Goal: Information Seeking & Learning: Learn about a topic

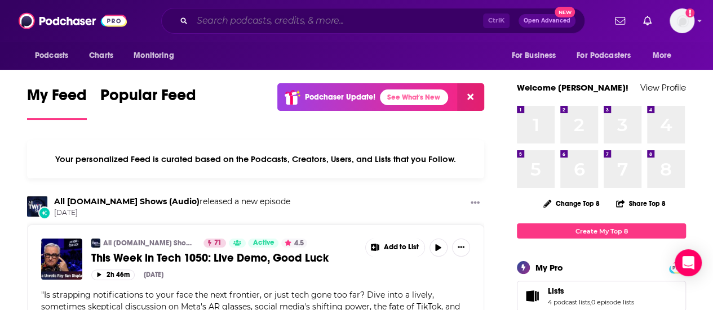
click at [266, 24] on input "Search podcasts, credits, & more..." at bounding box center [337, 21] width 291 height 18
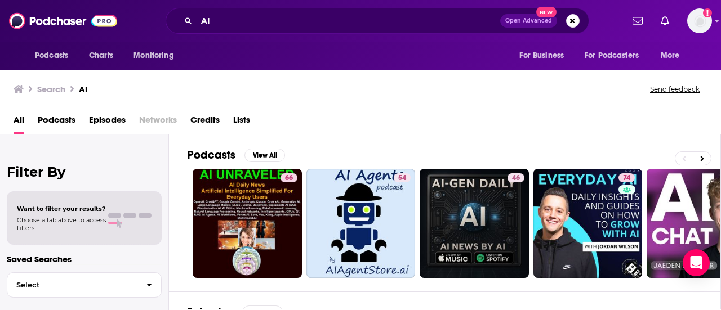
click at [495, 143] on div "Podcasts View All 66 54 46 74 67 83 81 56 + 50k" at bounding box center [454, 213] width 534 height 157
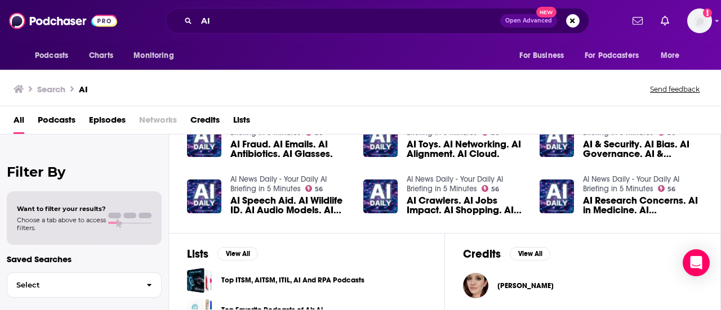
scroll to position [203, 0]
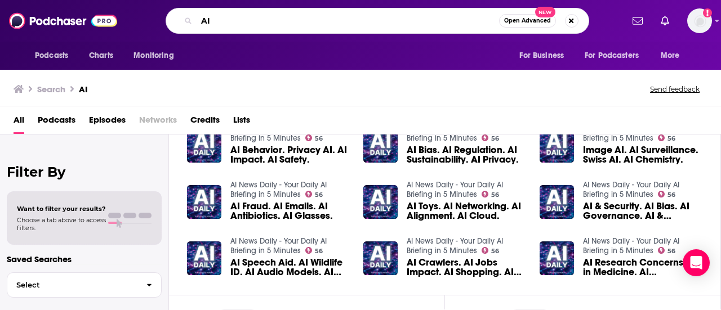
drag, startPoint x: 239, startPoint y: 21, endPoint x: 218, endPoint y: 18, distance: 21.6
click at [218, 18] on input "AI" at bounding box center [348, 21] width 303 height 18
type input "A"
type input "Artificial Intelligence"
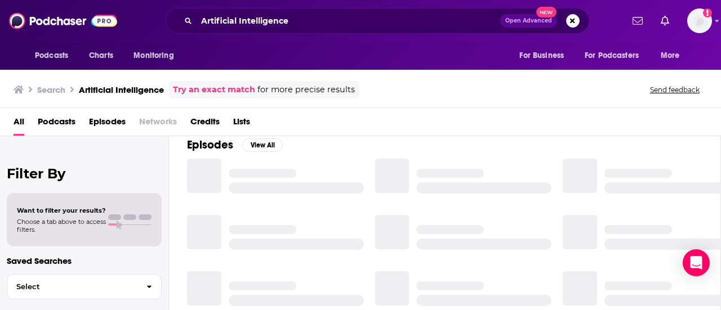
scroll to position [203, 0]
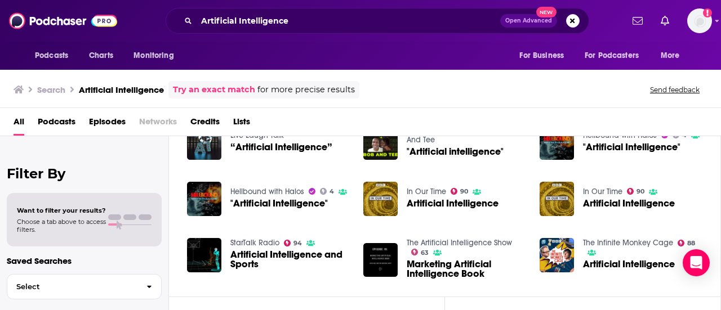
click at [235, 56] on div "Podcasts Charts Monitoring For Business For Podcasters More" at bounding box center [360, 56] width 721 height 28
click at [54, 123] on span "Podcasts" at bounding box center [57, 124] width 38 height 23
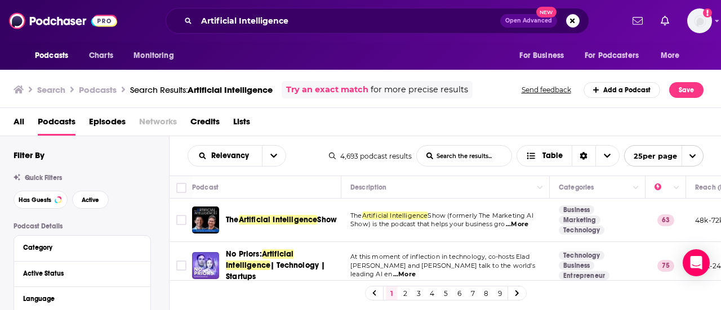
click at [165, 158] on div "Filter By" at bounding box center [92, 155] width 156 height 11
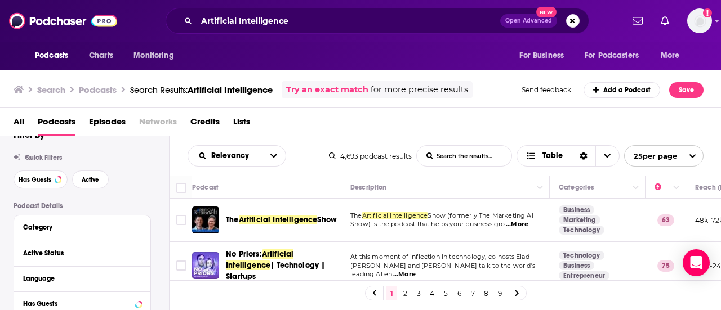
scroll to position [23, 0]
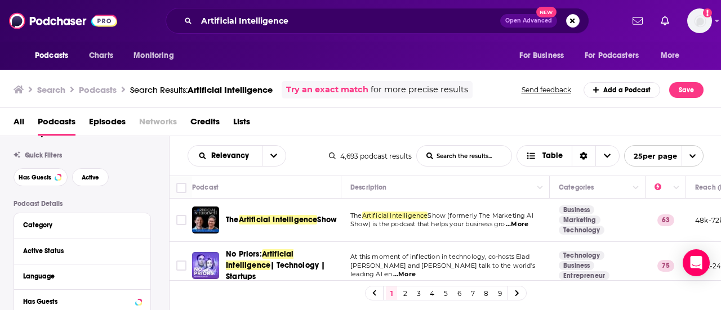
click at [305, 174] on div "Relevancy List Search Input Search the results... Table 4,693 podcast results L…" at bounding box center [446, 155] width 552 height 39
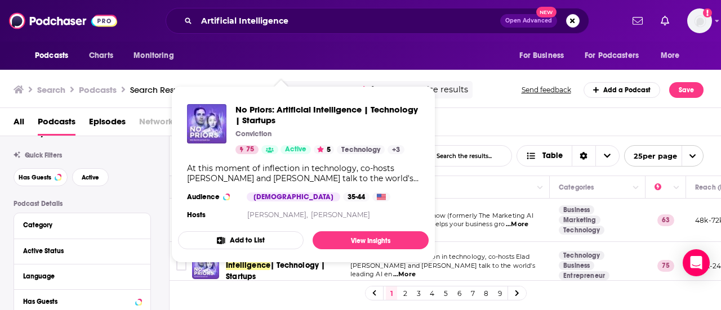
click at [237, 259] on span "No Priors: Artificial Intelligence | Technology | Startups Conviction 75 Active…" at bounding box center [303, 174] width 251 height 177
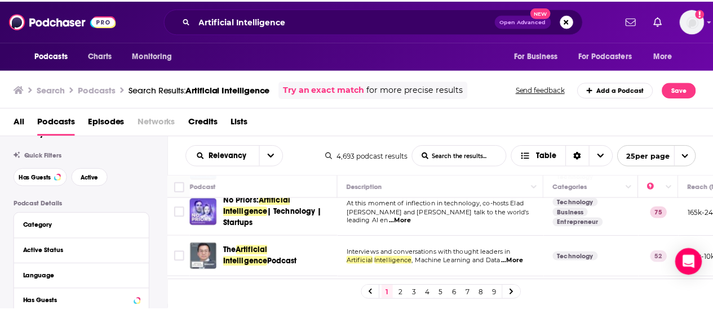
scroll to position [0, 0]
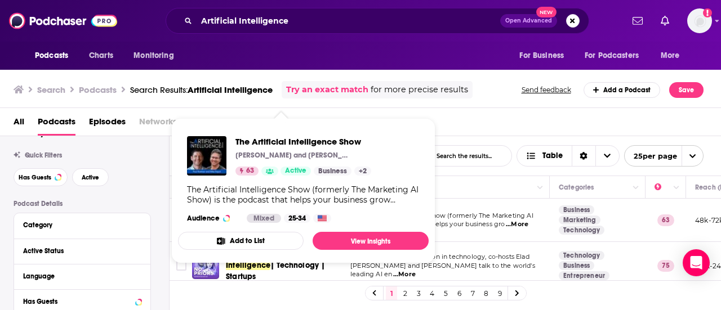
click at [222, 209] on div "The Artificial Intelligence Show [PERSON_NAME] and [PERSON_NAME] 63 Active Busi…" at bounding box center [303, 179] width 251 height 105
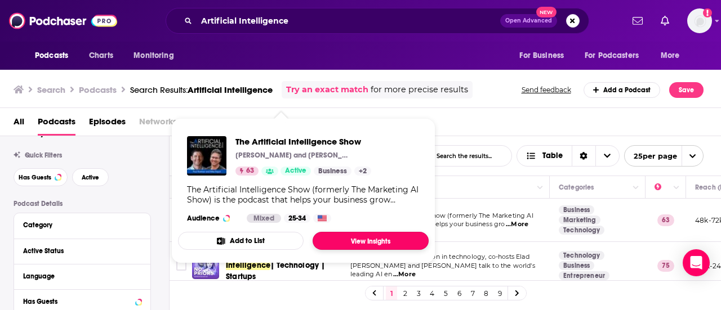
click at [351, 236] on link "View Insights" at bounding box center [371, 241] width 116 height 18
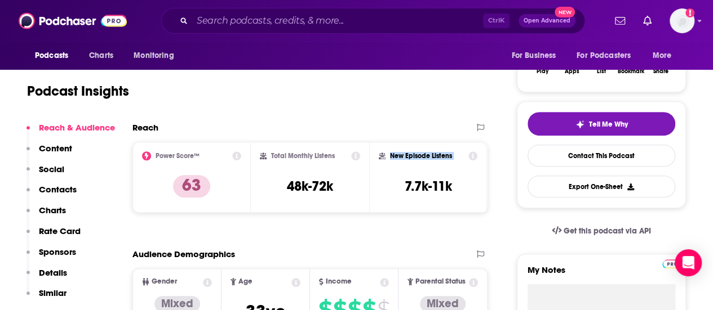
drag, startPoint x: 383, startPoint y: 177, endPoint x: 477, endPoint y: 185, distance: 94.4
click at [477, 185] on div "New Episode Listens 7.7k-11k" at bounding box center [428, 178] width 99 height 52
click at [472, 185] on div "New Episode Listens 7.7k-11k" at bounding box center [428, 178] width 99 height 52
drag, startPoint x: 388, startPoint y: 183, endPoint x: 473, endPoint y: 172, distance: 86.3
click at [473, 172] on div "New Episode Listens 7.7k-11k" at bounding box center [428, 178] width 99 height 52
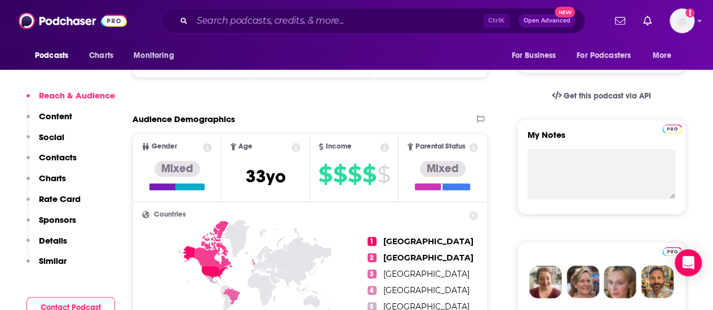
scroll to position [316, 0]
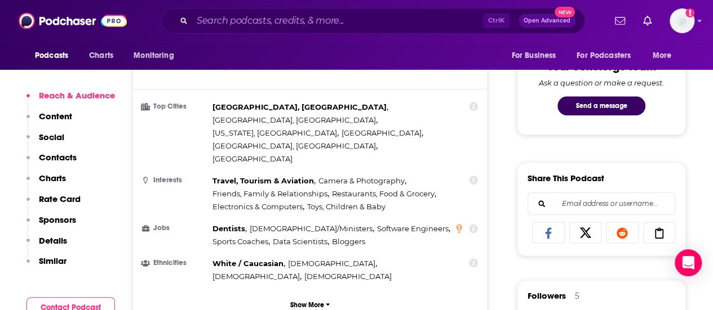
scroll to position [564, 0]
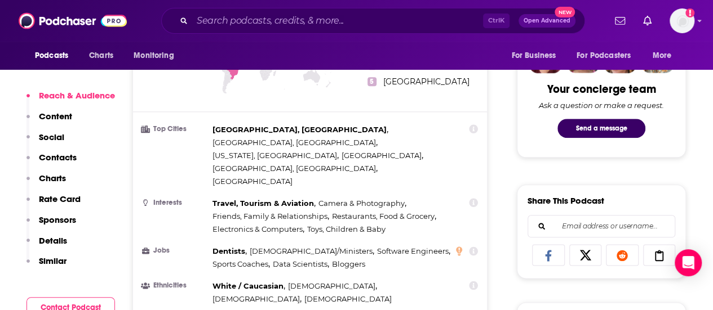
click at [114, 287] on div "Reach & Audience Content Social Contacts Charts Rate Card Sponsors Details Simi…" at bounding box center [70, 217] width 88 height 254
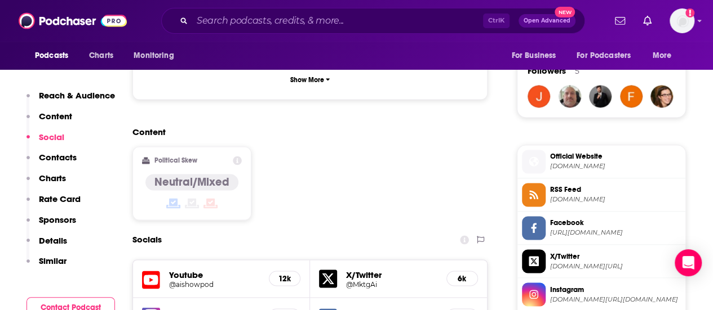
scroll to position [834, 0]
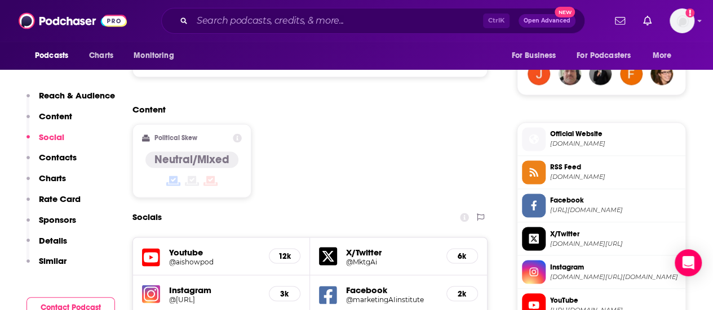
click at [233, 207] on div "Socials" at bounding box center [309, 217] width 355 height 21
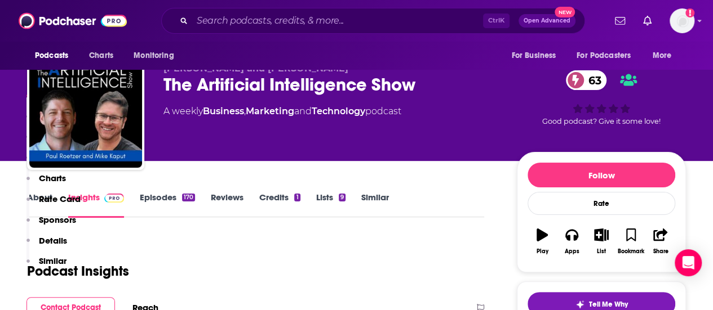
scroll to position [293, 0]
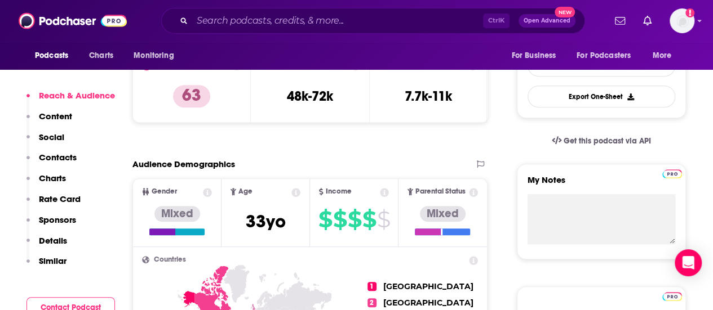
click at [59, 158] on p "Contacts" at bounding box center [58, 157] width 38 height 11
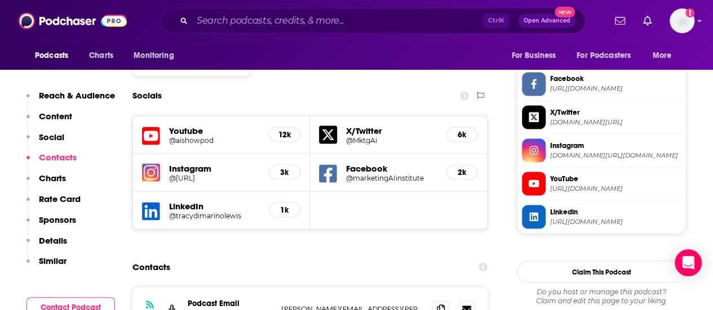
scroll to position [1004, 0]
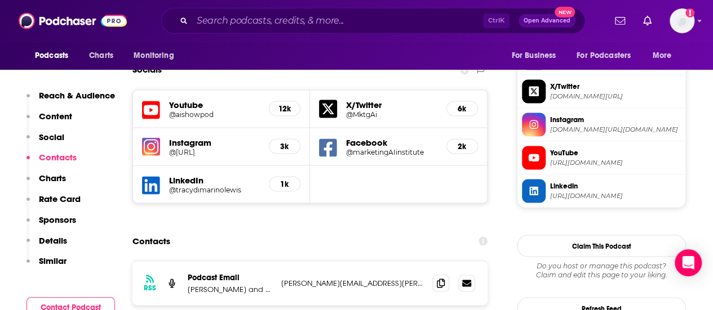
scroll to position [0, 0]
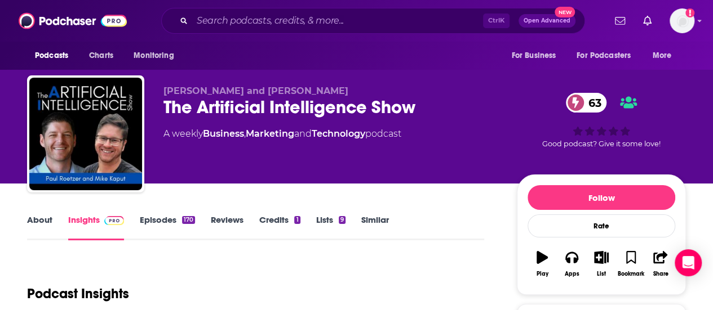
click at [167, 107] on div "The Artificial Intelligence Show 63" at bounding box center [330, 107] width 335 height 22
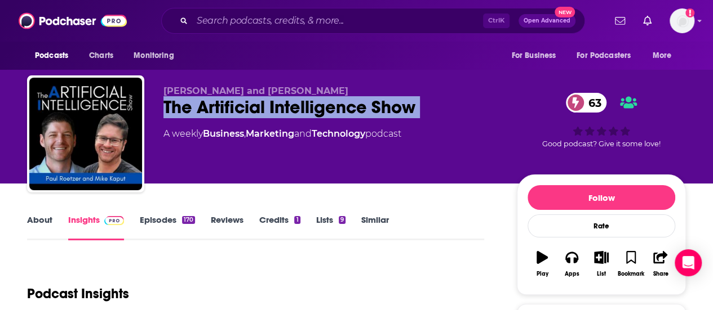
click at [167, 107] on div "The Artificial Intelligence Show 63" at bounding box center [330, 107] width 335 height 22
copy div "The Artificial Intelligence Show 63"
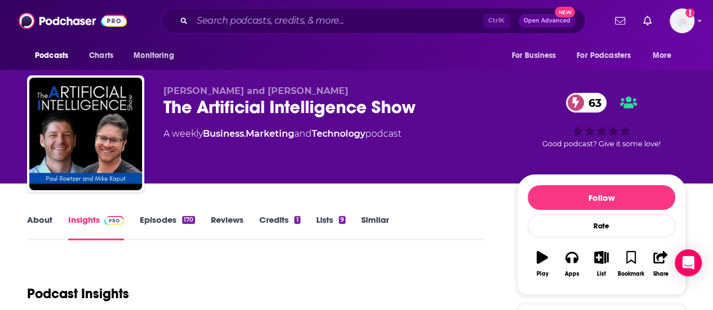
click at [387, 266] on div "Podcast Insights" at bounding box center [251, 287] width 448 height 57
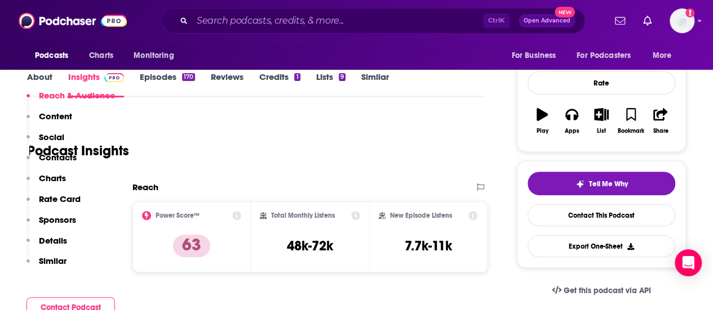
scroll to position [225, 0]
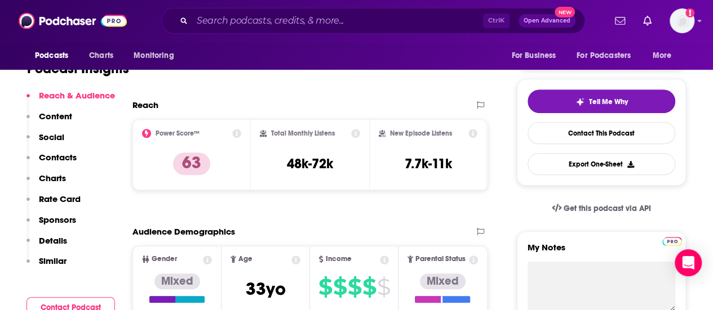
click at [50, 159] on p "Contacts" at bounding box center [58, 157] width 38 height 11
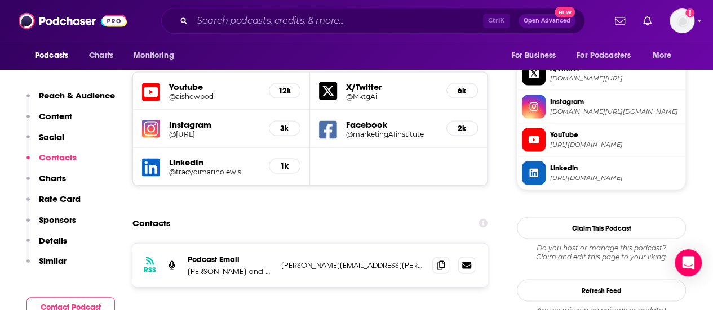
scroll to position [1004, 0]
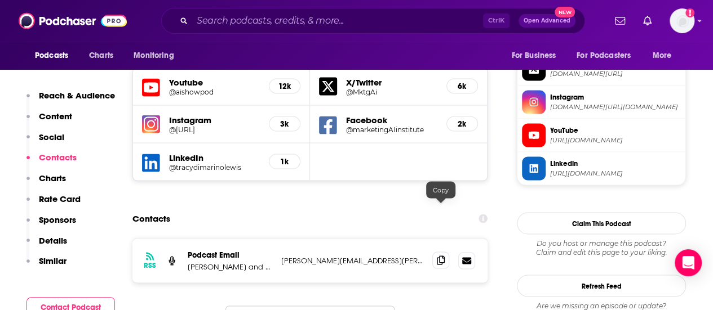
click at [440, 256] on icon at bounding box center [441, 260] width 8 height 9
click at [198, 262] on p "[PERSON_NAME] and [PERSON_NAME]" at bounding box center [230, 267] width 85 height 10
click at [268, 262] on p "[PERSON_NAME] and [PERSON_NAME]" at bounding box center [230, 267] width 85 height 10
click at [270, 262] on p "[PERSON_NAME] and [PERSON_NAME]" at bounding box center [230, 267] width 85 height 10
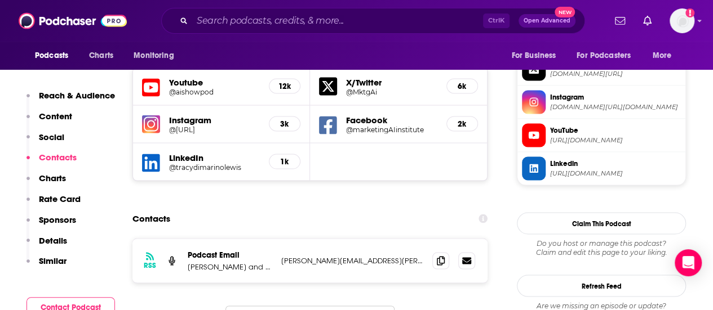
click at [270, 262] on p "[PERSON_NAME] and [PERSON_NAME]" at bounding box center [230, 267] width 85 height 10
click at [294, 256] on p "[PERSON_NAME][EMAIL_ADDRESS][PERSON_NAME][DOMAIN_NAME]" at bounding box center [352, 261] width 142 height 10
click at [194, 262] on p "[PERSON_NAME] and [PERSON_NAME]" at bounding box center [230, 267] width 85 height 10
click at [179, 239] on div "RSS Podcast Email [PERSON_NAME] and [PERSON_NAME] Kaput [EMAIL_ADDRESS][PERSON_…" at bounding box center [309, 261] width 355 height 44
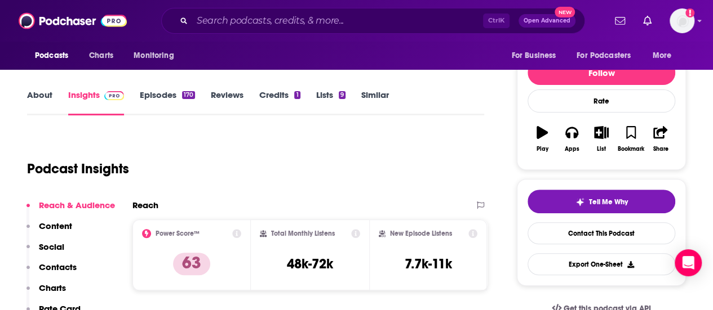
scroll to position [0, 0]
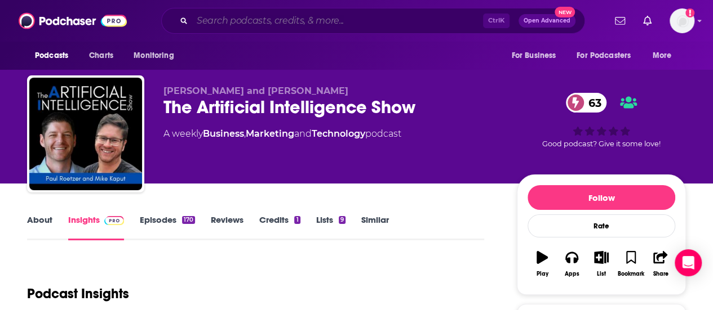
click at [255, 19] on input "Search podcasts, credits, & more..." at bounding box center [337, 21] width 291 height 18
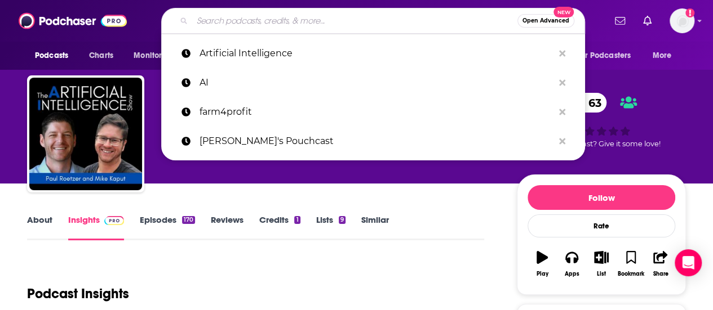
paste input "NVIDIA AI Podcast"
type input "NVIDIA AI Podcast"
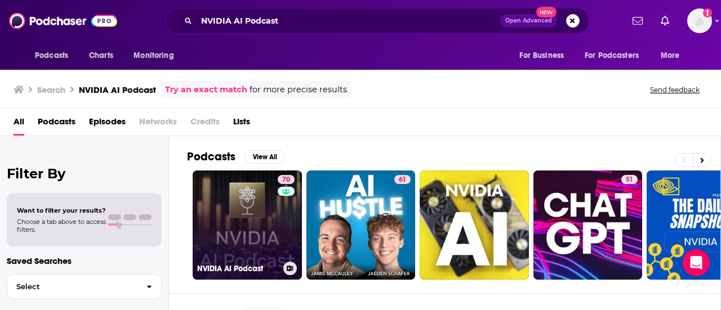
click at [238, 206] on link "70 NVIDIA AI Podcast" at bounding box center [247, 225] width 109 height 109
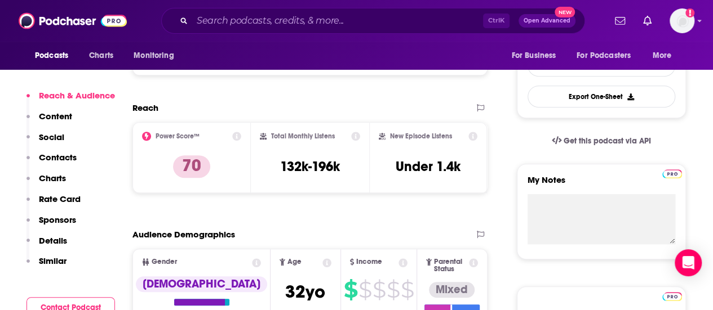
scroll to position [316, 0]
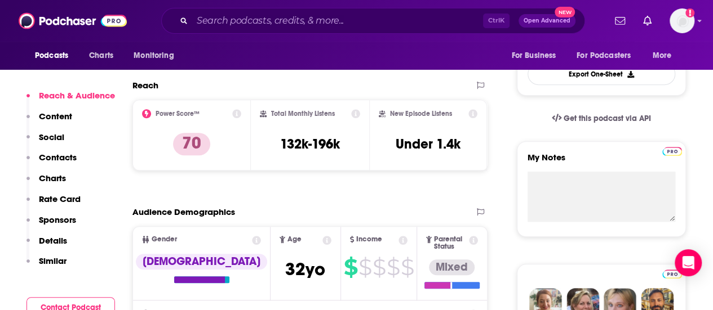
click at [61, 159] on p "Contacts" at bounding box center [58, 157] width 38 height 11
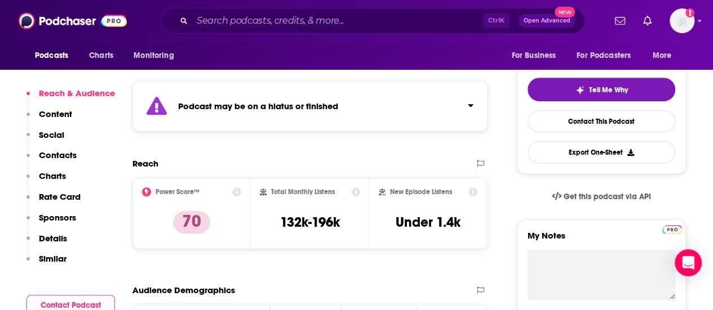
scroll to position [0, 0]
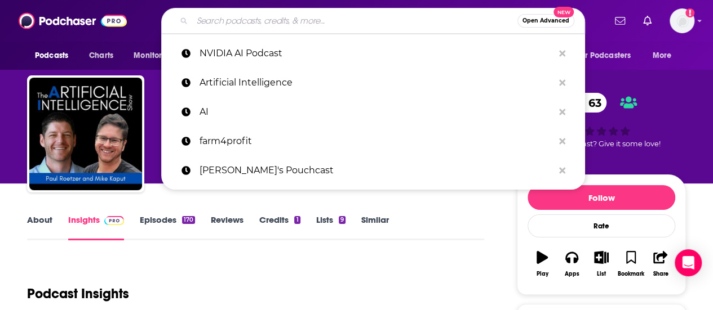
click at [306, 23] on input "Search podcasts, credits, & more..." at bounding box center [354, 21] width 325 height 18
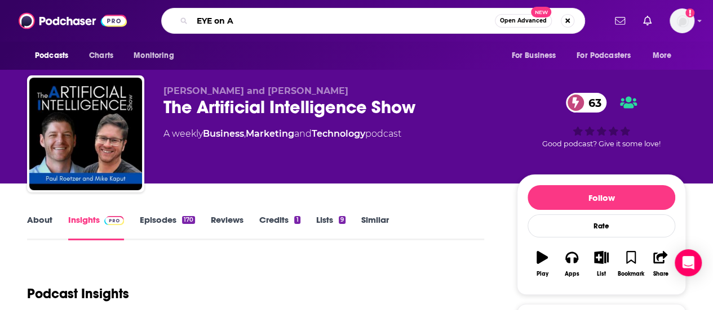
type input "EYE on AI"
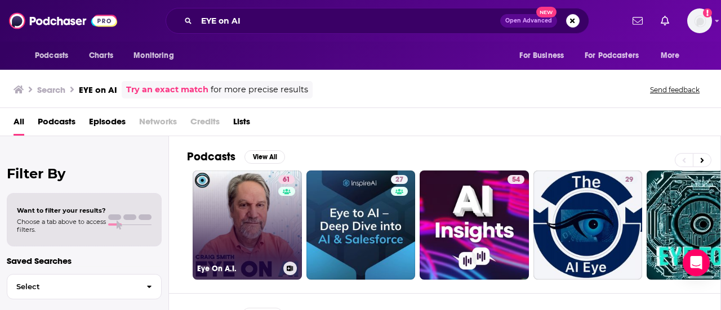
click at [247, 219] on link "61 Eye On A.I." at bounding box center [247, 225] width 109 height 109
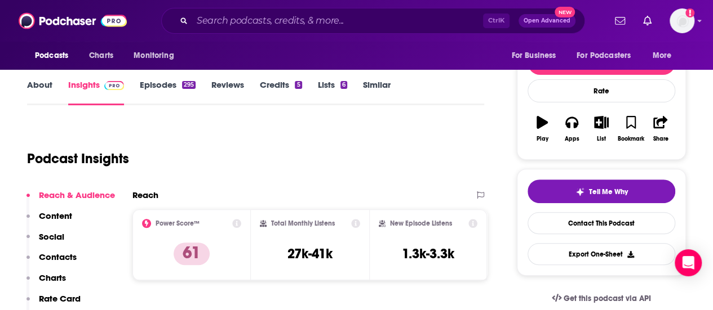
scroll to position [158, 0]
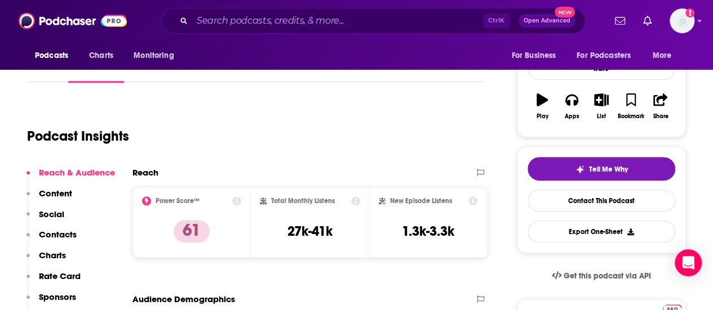
click at [236, 202] on icon at bounding box center [236, 201] width 9 height 9
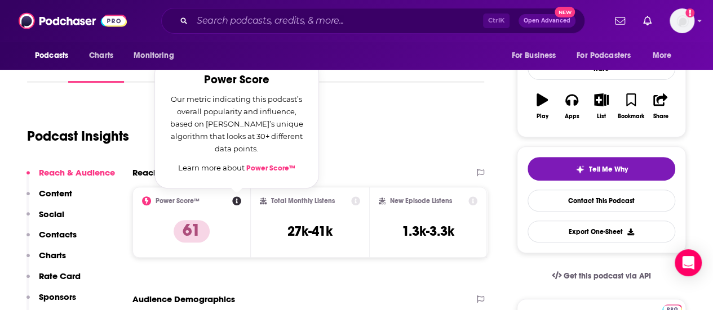
click at [239, 204] on icon at bounding box center [236, 201] width 9 height 9
click at [407, 121] on div "Podcast Insights" at bounding box center [251, 129] width 448 height 57
